Goal: Transaction & Acquisition: Book appointment/travel/reservation

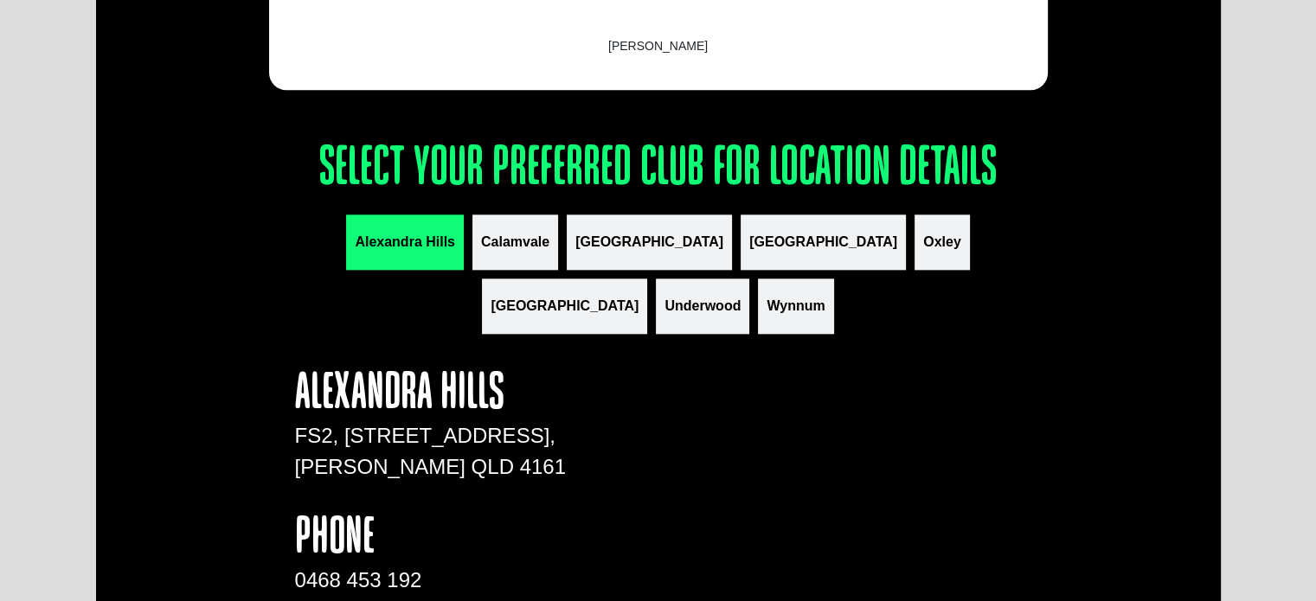
scroll to position [1990, 0]
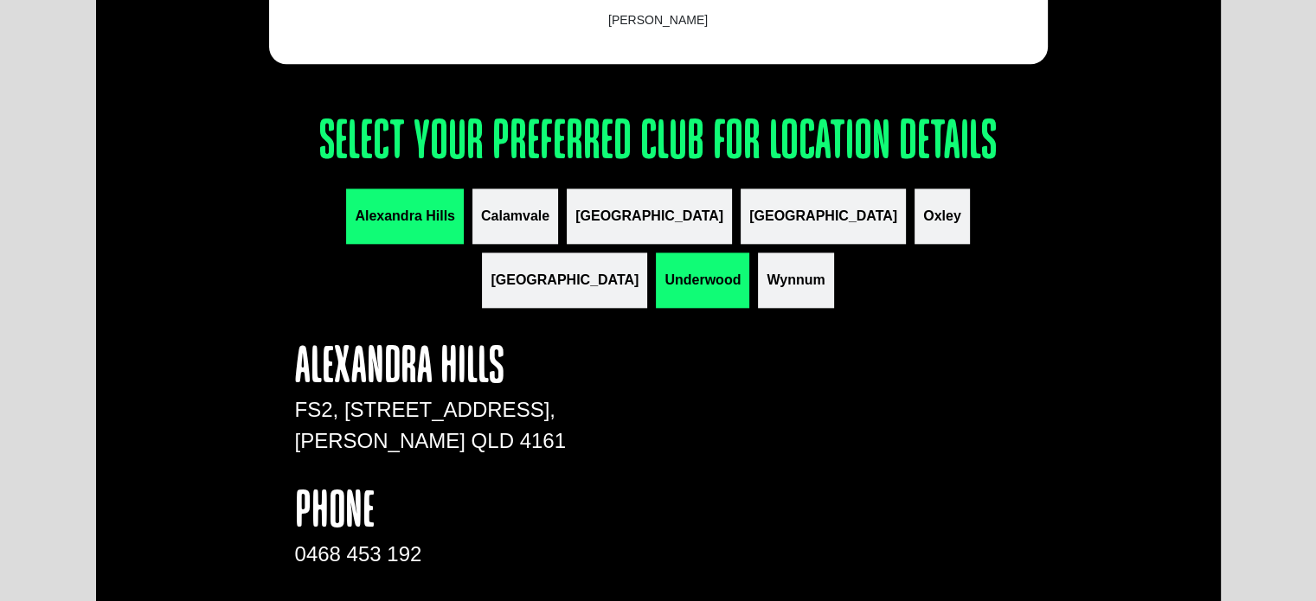
click at [741, 270] on span "Underwood" at bounding box center [703, 280] width 76 height 21
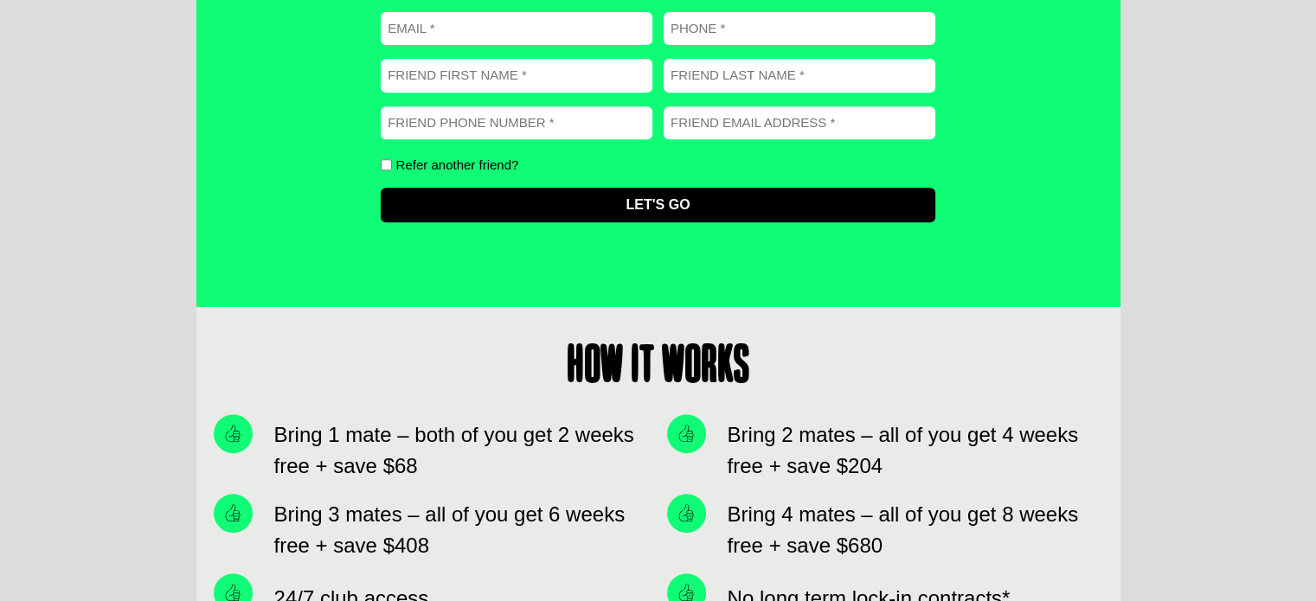
scroll to position [0, 0]
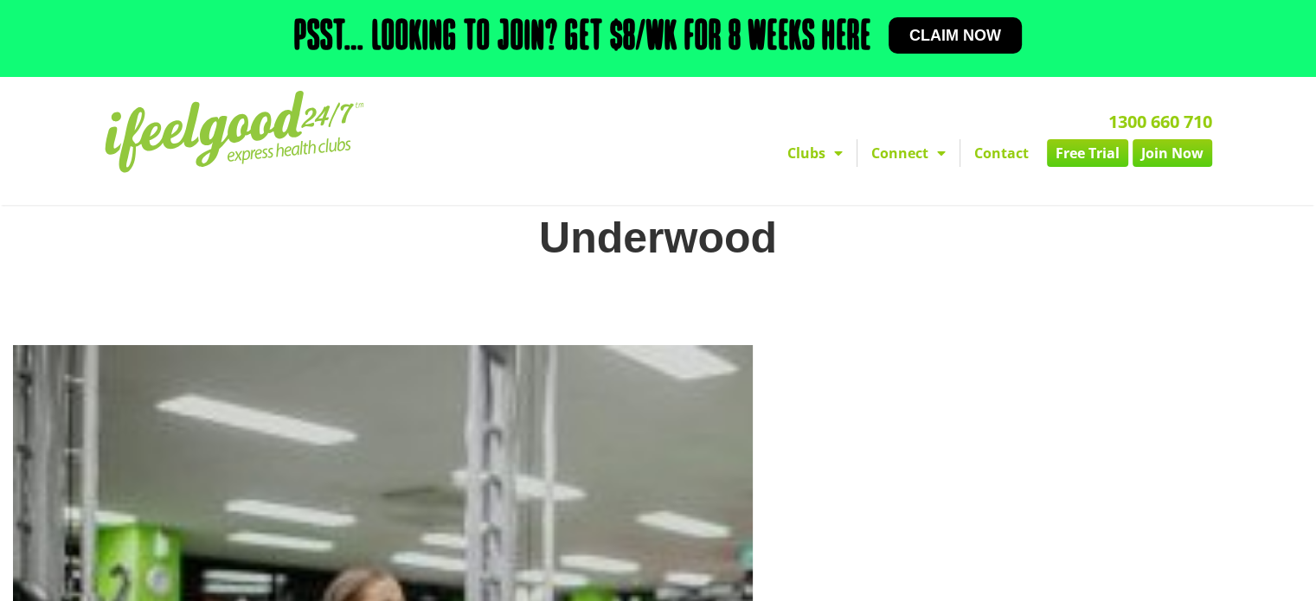
click at [1073, 155] on link "Free Trial" at bounding box center [1087, 153] width 81 height 28
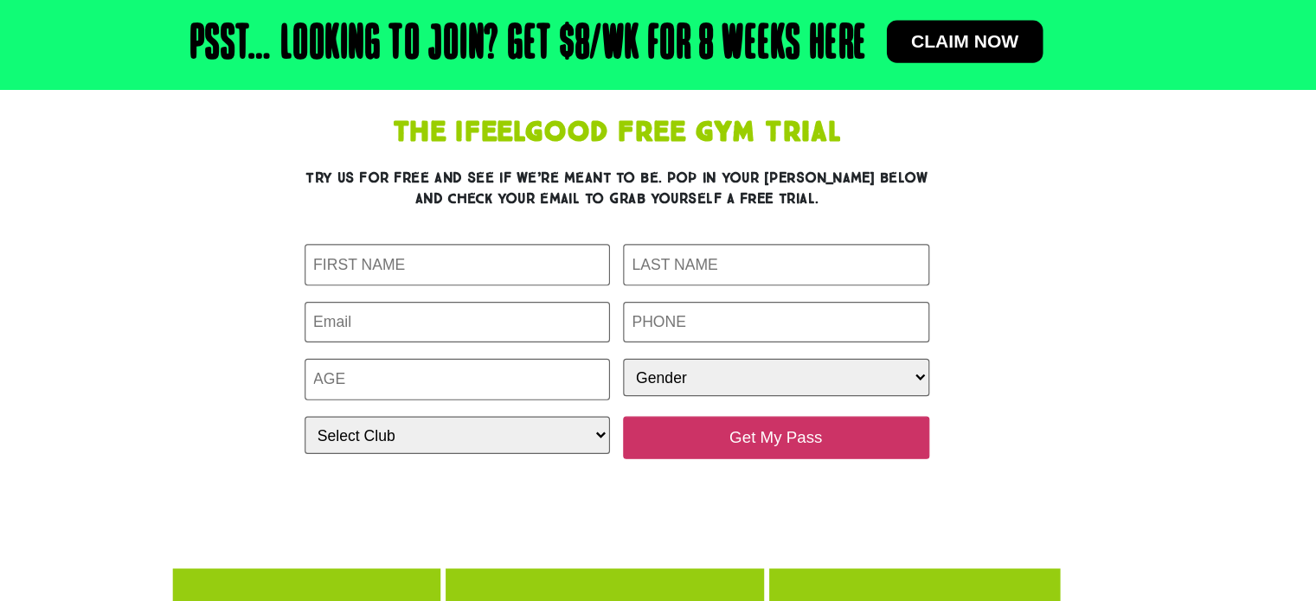
scroll to position [133, 0]
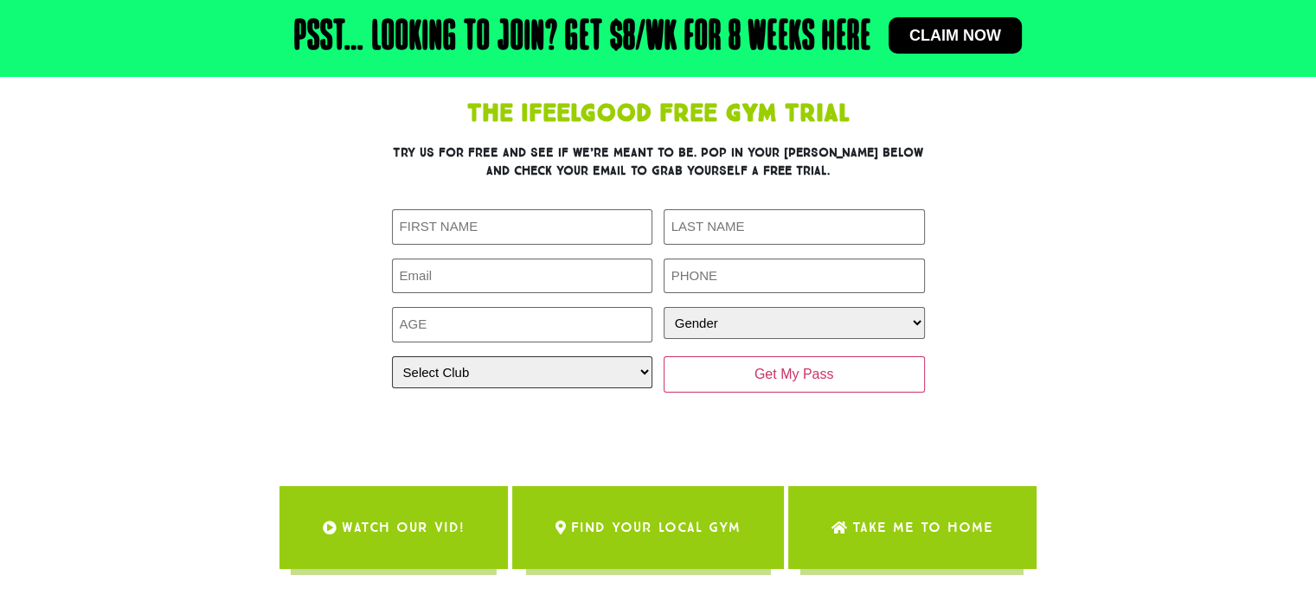
click at [517, 383] on select "Select Club Alexandra Hills Calamvale Coopers Plains Middle Park Oxenford Oxley…" at bounding box center [522, 373] width 261 height 32
select select "Underwood"
click at [392, 357] on select "Select Club Alexandra Hills Calamvale Coopers Plains Middle Park Oxenford Oxley…" at bounding box center [522, 373] width 261 height 32
click at [1046, 331] on div "The IfeelGood Free Gym Trial Try us for free and see if we’re meant to be. Pop …" at bounding box center [658, 263] width 779 height 341
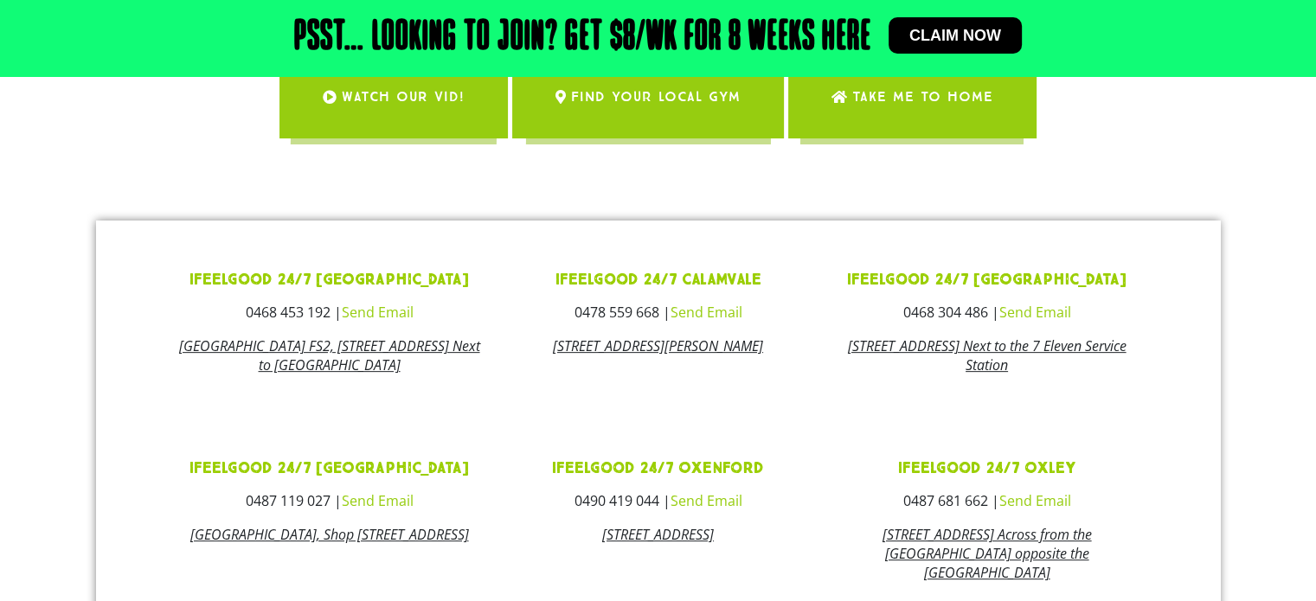
scroll to position [566, 0]
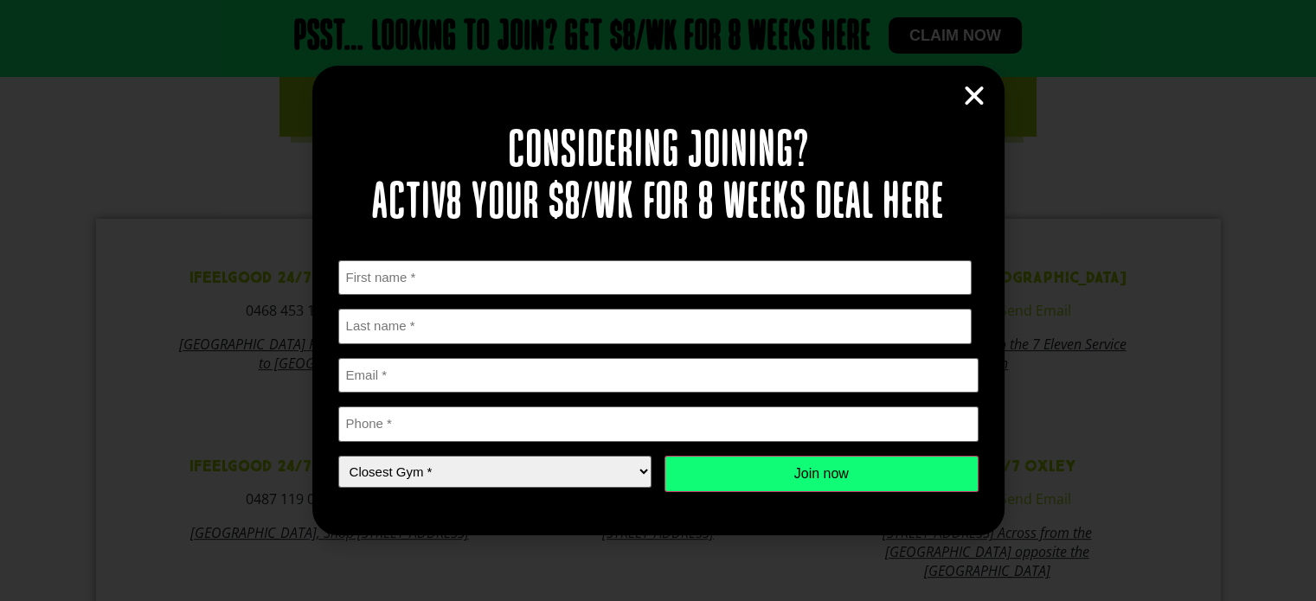
click at [964, 100] on icon "Close" at bounding box center [974, 96] width 26 height 26
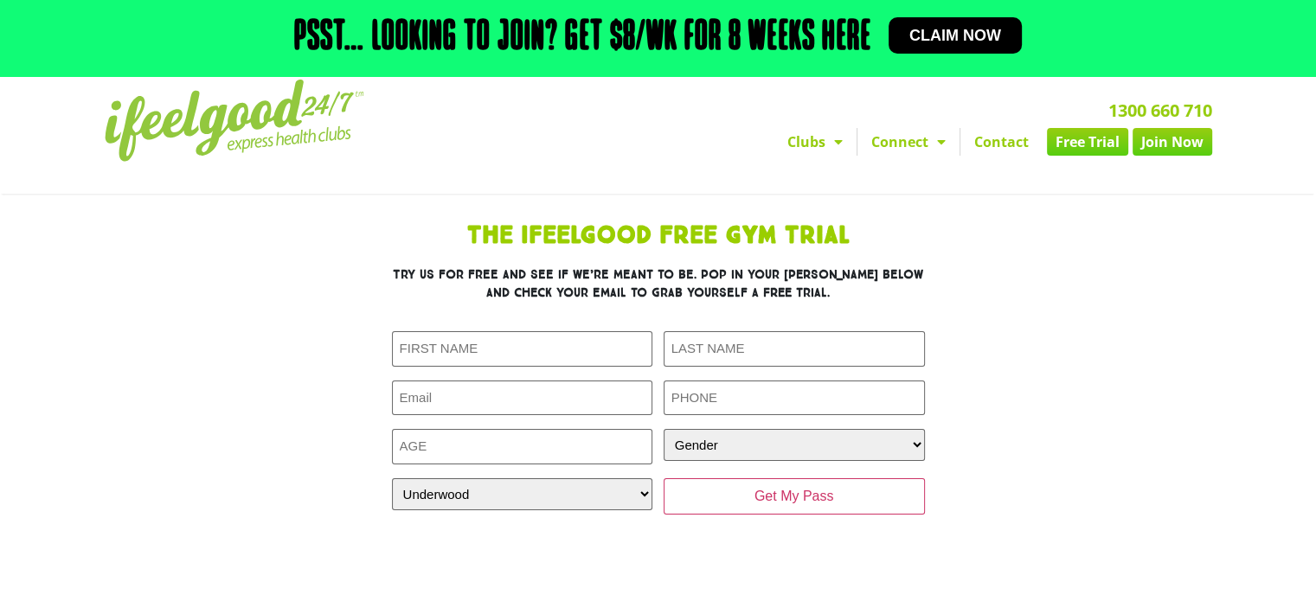
scroll to position [0, 0]
